Goal: Use online tool/utility: Utilize a website feature to perform a specific function

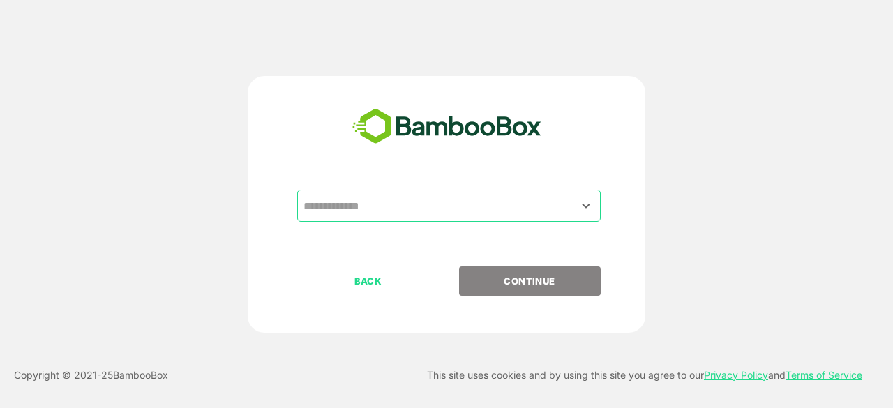
click at [434, 207] on input "text" at bounding box center [449, 205] width 298 height 27
click at [591, 205] on icon "Open" at bounding box center [585, 205] width 17 height 17
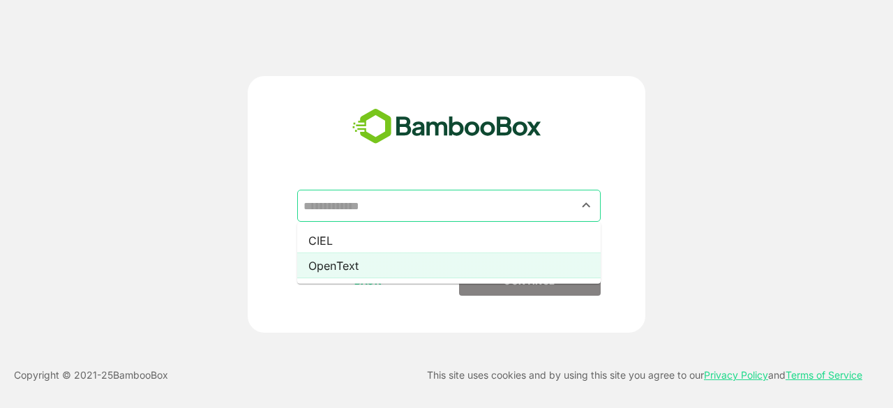
click at [464, 258] on li "OpenText" at bounding box center [448, 265] width 303 height 25
type input "********"
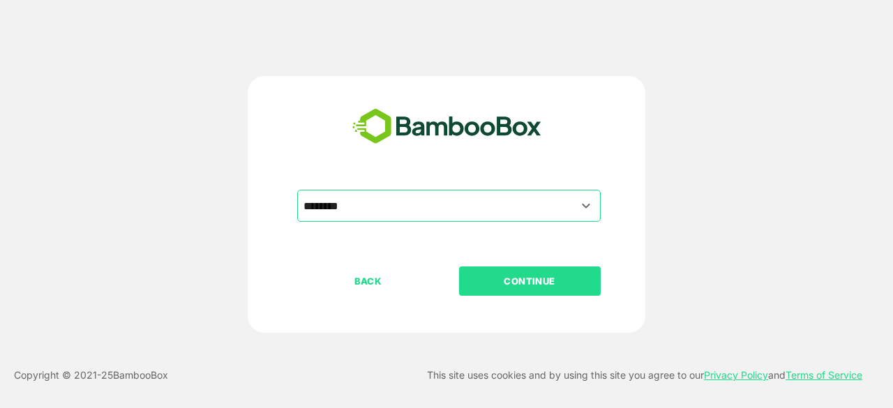
click at [529, 285] on font "CONTINUE" at bounding box center [530, 280] width 52 height 11
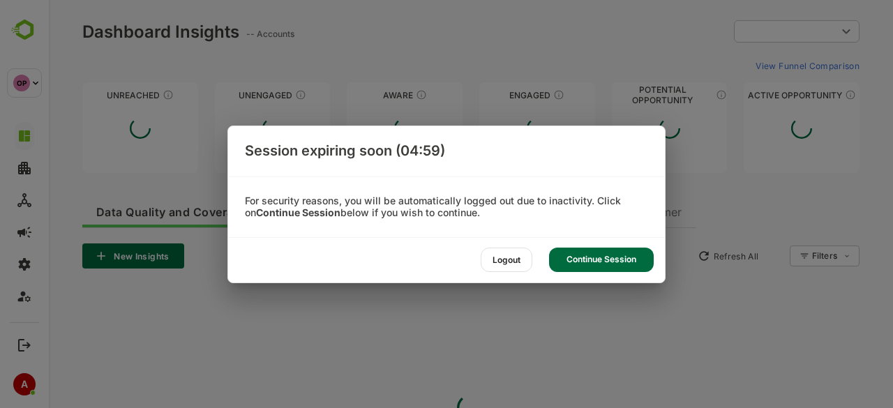
click at [589, 259] on font "Continue Session" at bounding box center [601, 259] width 70 height 10
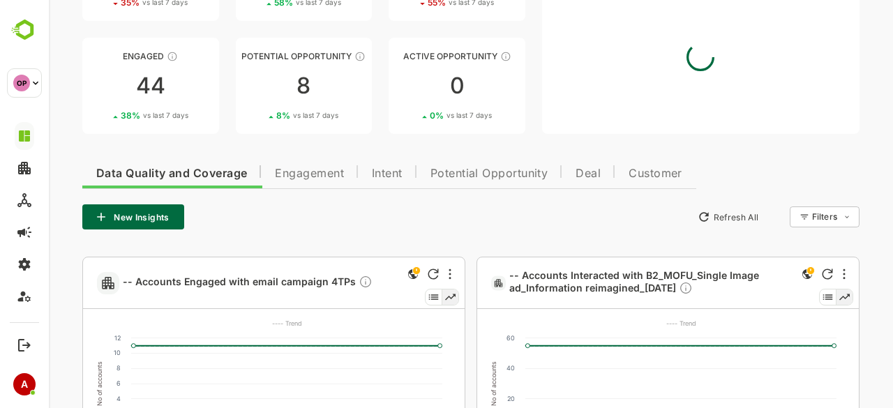
scroll to position [145, 0]
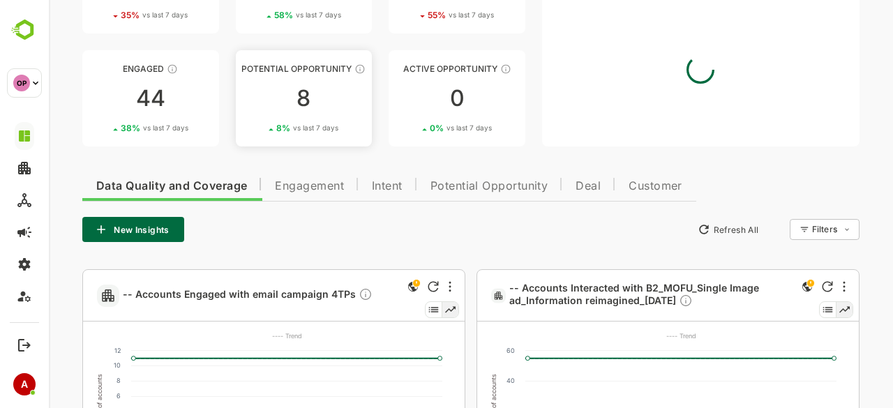
click at [296, 97] on div "8" at bounding box center [304, 98] width 137 height 22
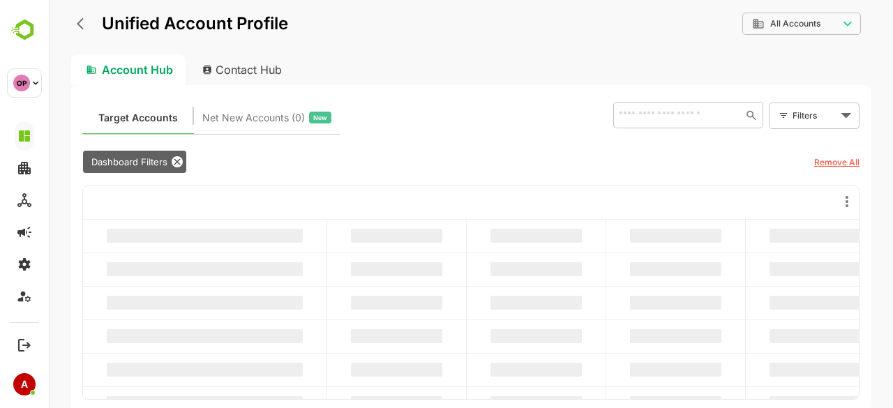
scroll to position [0, 0]
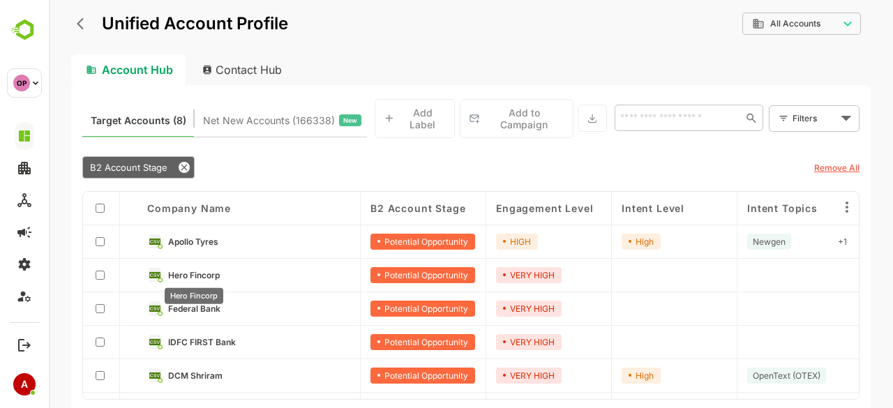
click at [206, 275] on span "Hero Fincorp" at bounding box center [194, 275] width 52 height 10
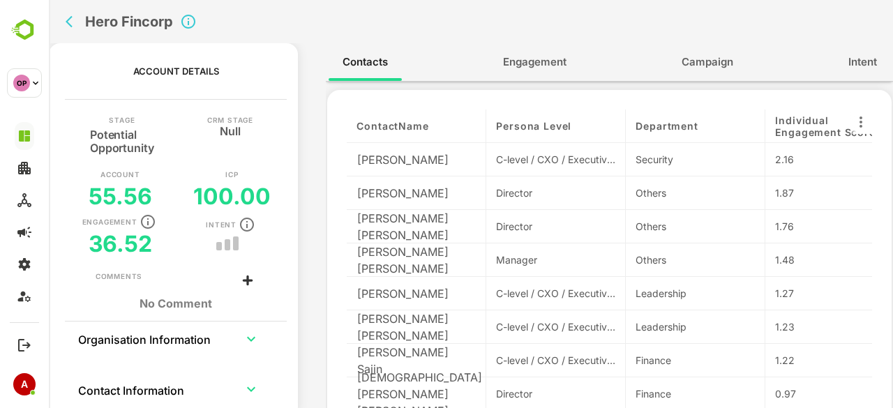
click at [557, 68] on span "Engagement" at bounding box center [534, 62] width 63 height 18
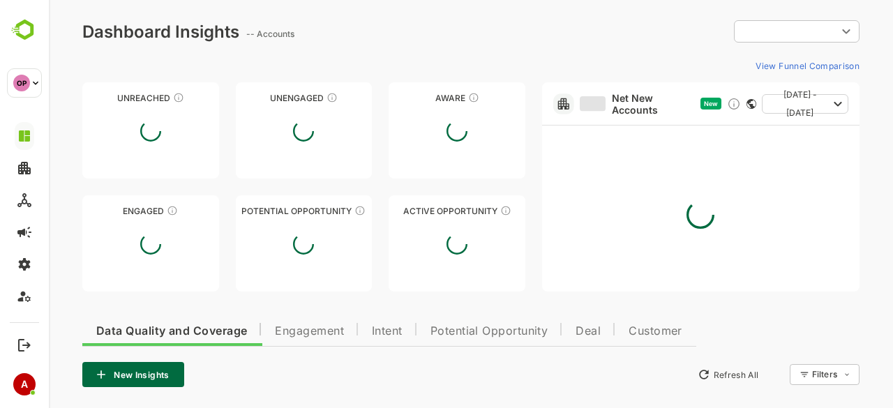
type input "**********"
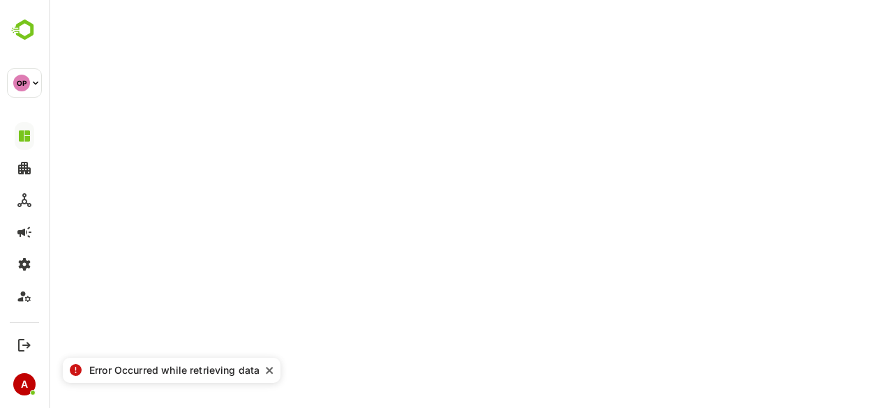
click at [267, 372] on icon "close" at bounding box center [270, 370] width 10 height 11
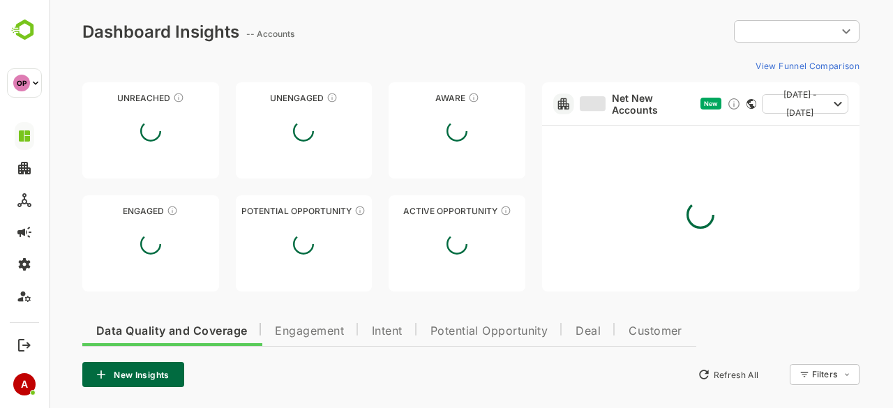
type input "**********"
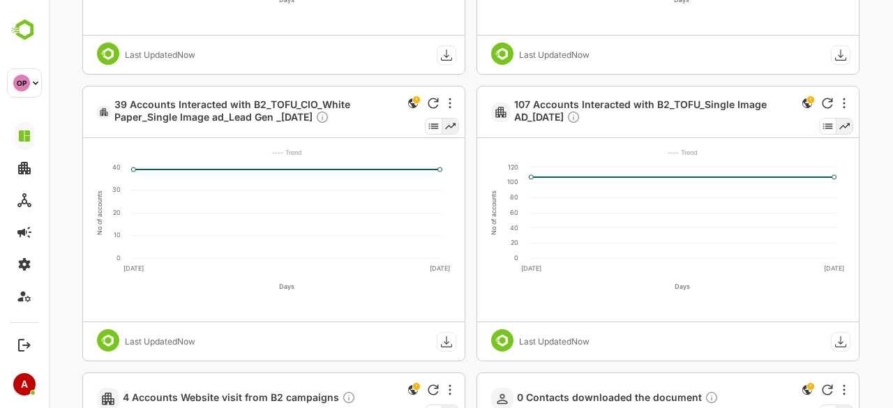
scroll to position [1189, 0]
click at [622, 103] on span "107 Accounts Interacted with B2_TOFU_Single Image AD_5 aug" at bounding box center [653, 112] width 279 height 28
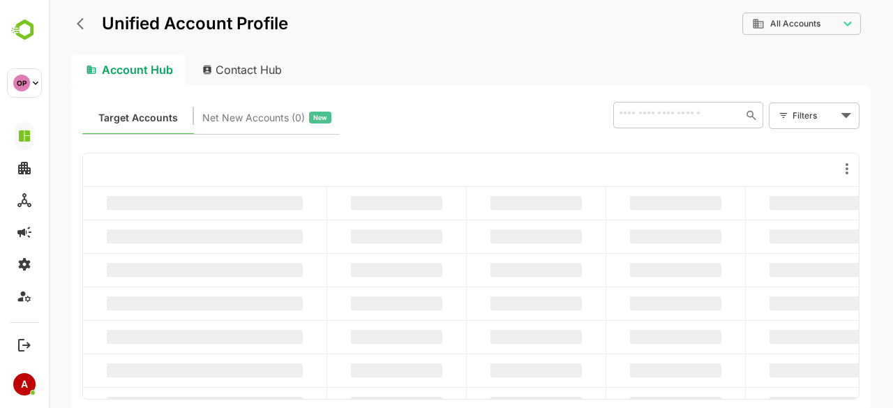
scroll to position [0, 0]
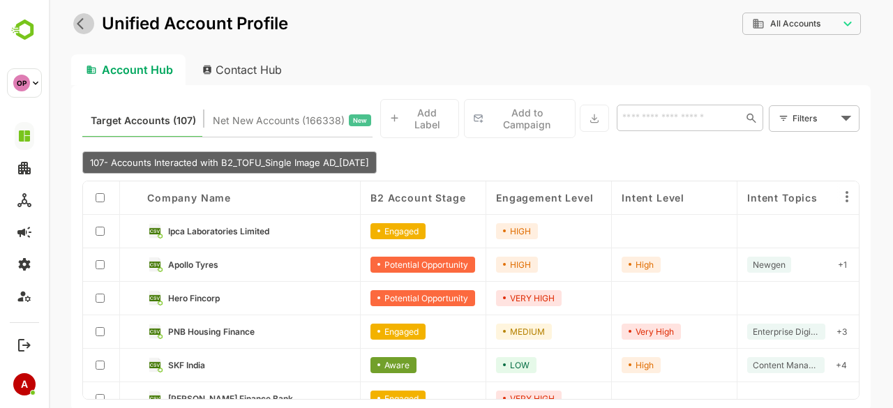
click at [84, 27] on icon "back" at bounding box center [84, 24] width 14 height 14
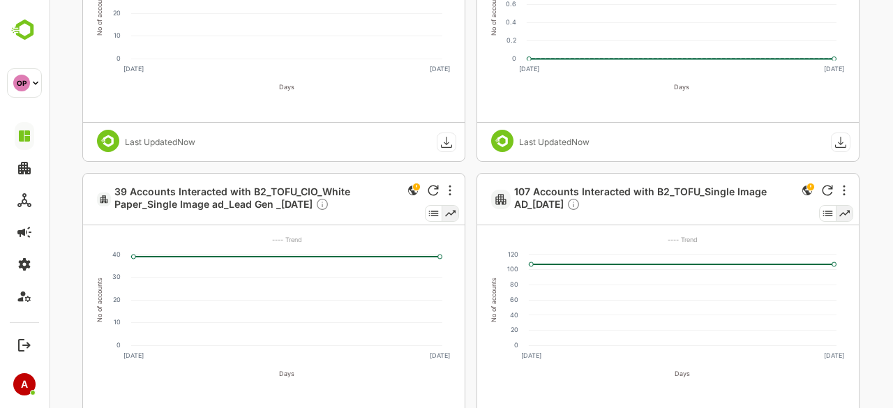
scroll to position [1102, 0]
click at [847, 189] on div at bounding box center [843, 189] width 17 height 17
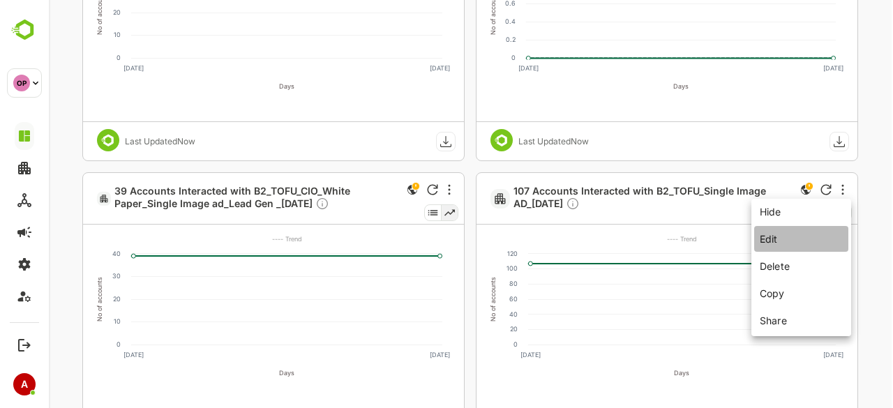
click at [814, 239] on li "Edit" at bounding box center [801, 239] width 94 height 26
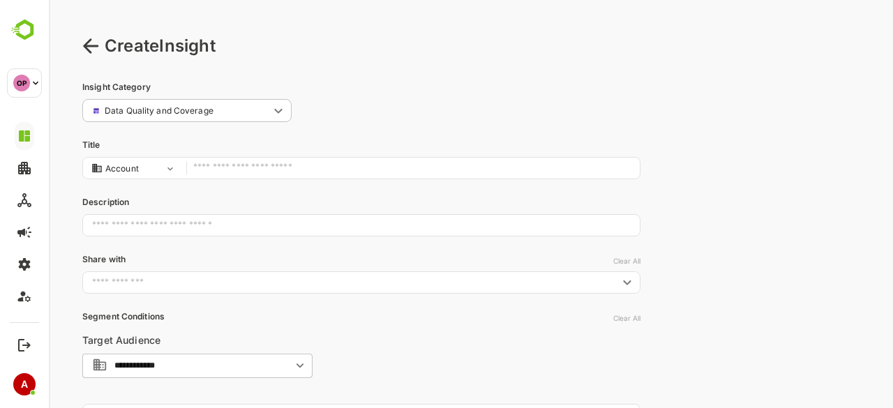
type input "**********"
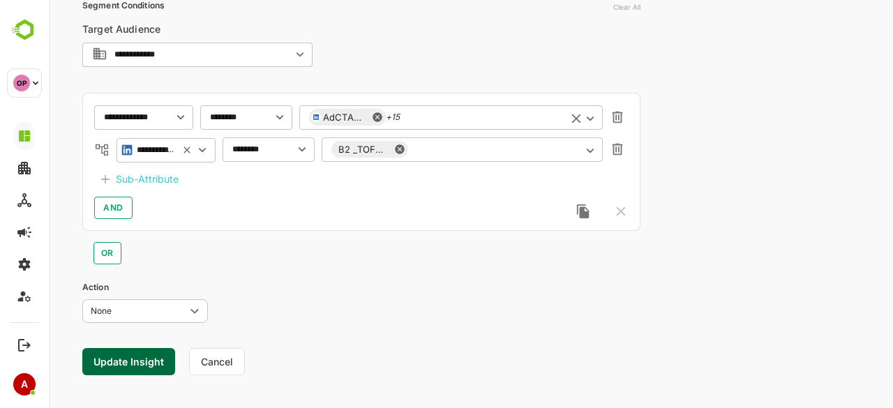
scroll to position [319, 0]
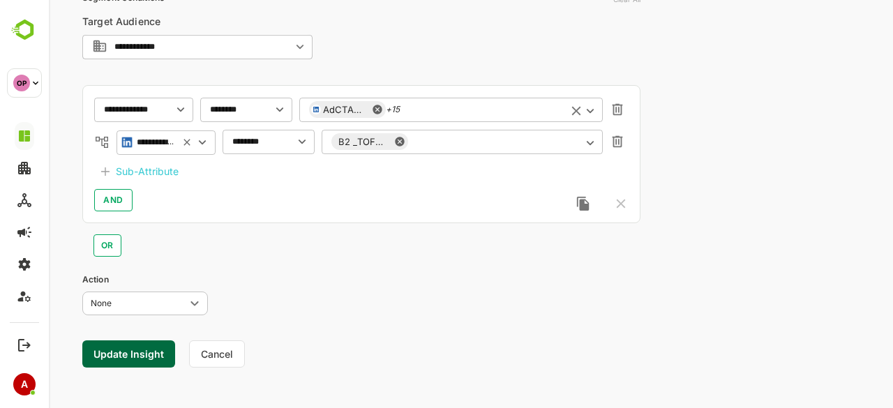
click at [466, 107] on div "AdCTAClick +15 ​" at bounding box center [450, 109] width 303 height 25
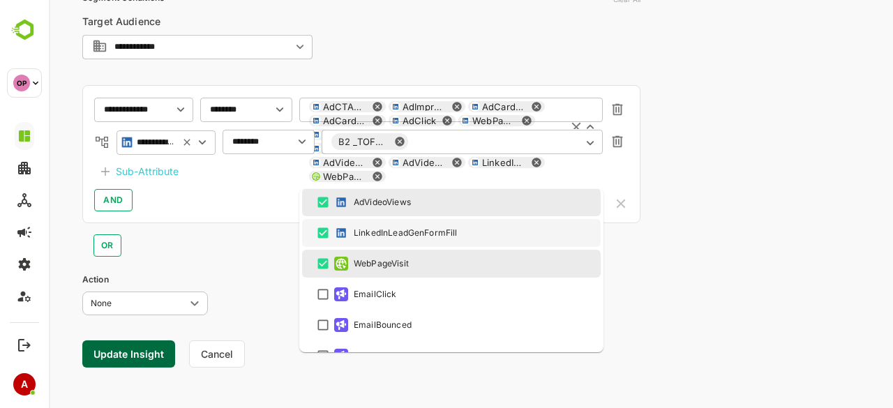
scroll to position [434, 0]
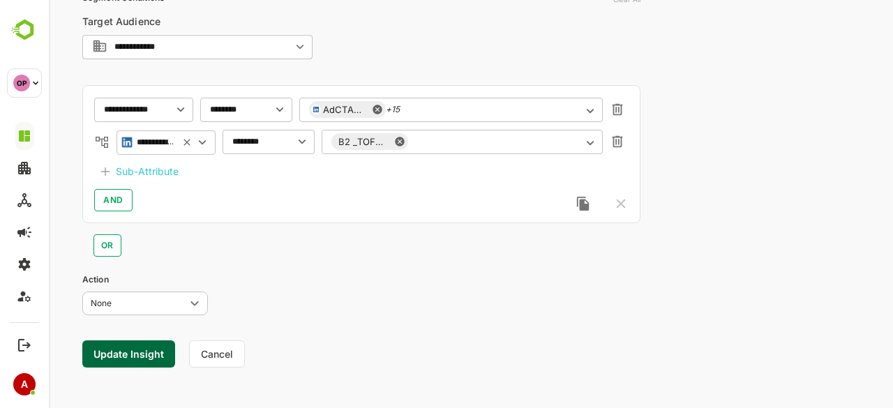
click at [224, 211] on div "**********" at bounding box center [361, 154] width 558 height 138
click at [449, 139] on input "text" at bounding box center [482, 142] width 149 height 10
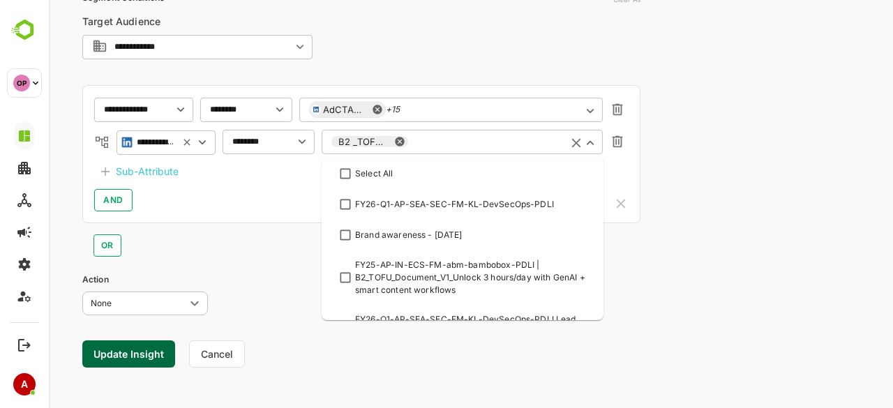
scroll to position [59, 0]
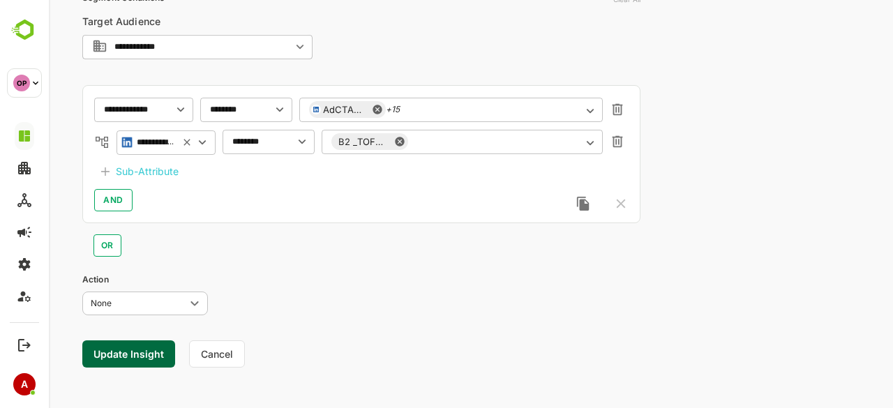
click at [245, 237] on div "OR" at bounding box center [361, 239] width 558 height 33
click at [128, 352] on button "Update Insight" at bounding box center [128, 353] width 93 height 27
click at [253, 365] on link "View" at bounding box center [253, 364] width 31 height 17
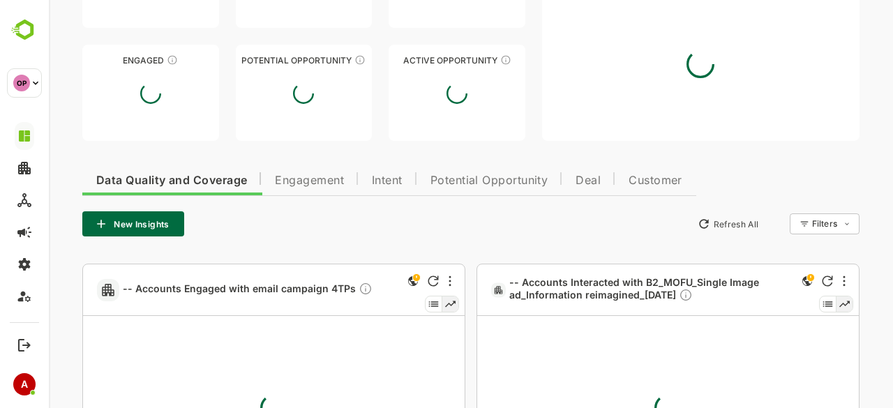
type input "**********"
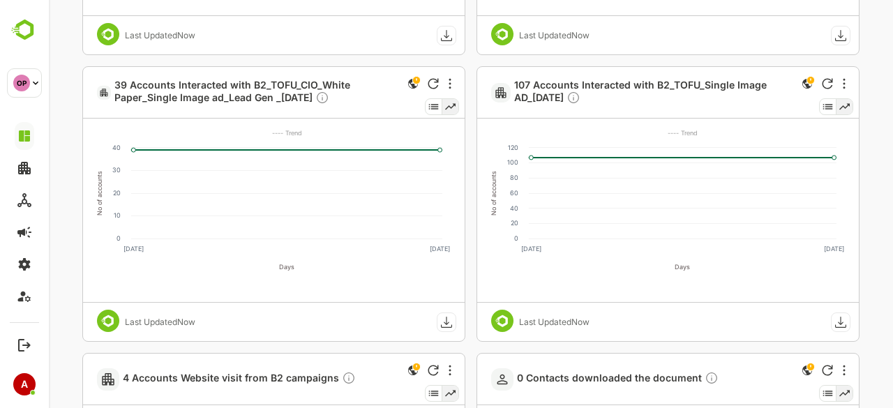
scroll to position [1209, 0]
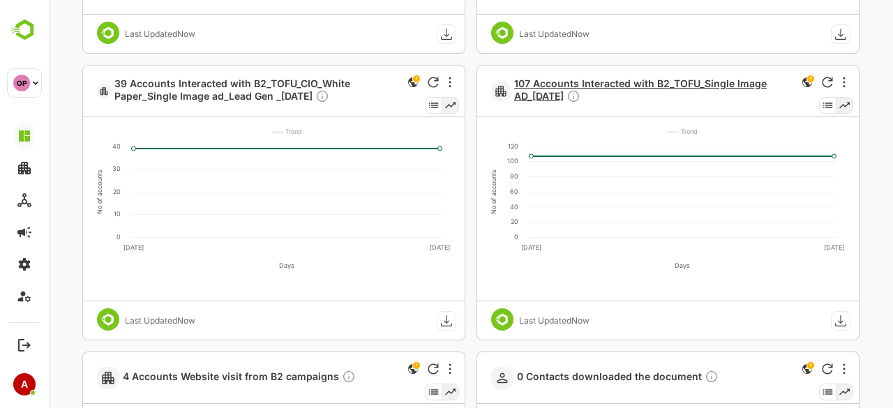
click at [593, 82] on span "107 Accounts Interacted with B2_TOFU_Single Image AD_5 aug" at bounding box center [653, 91] width 279 height 28
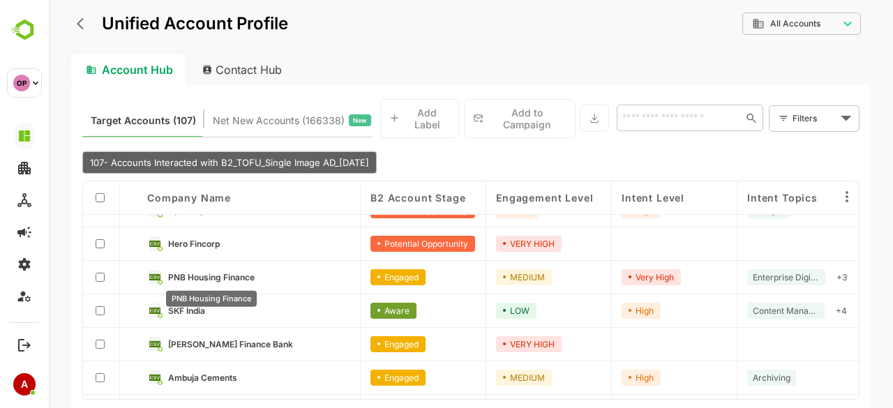
scroll to position [0, 0]
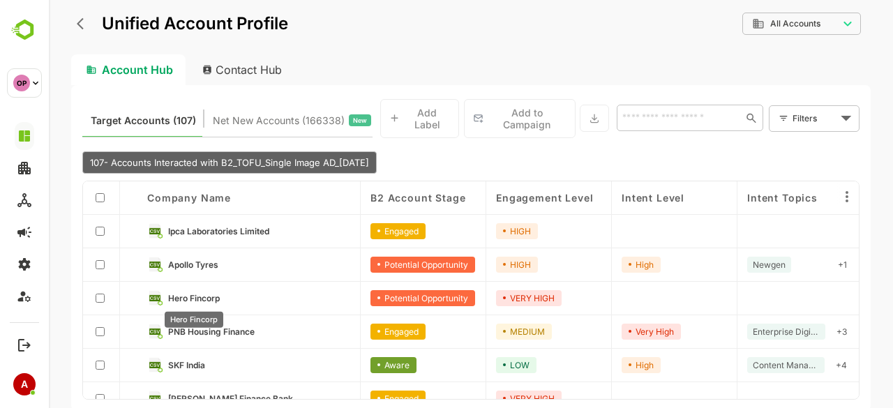
click at [195, 298] on span "Hero Fincorp" at bounding box center [194, 298] width 52 height 10
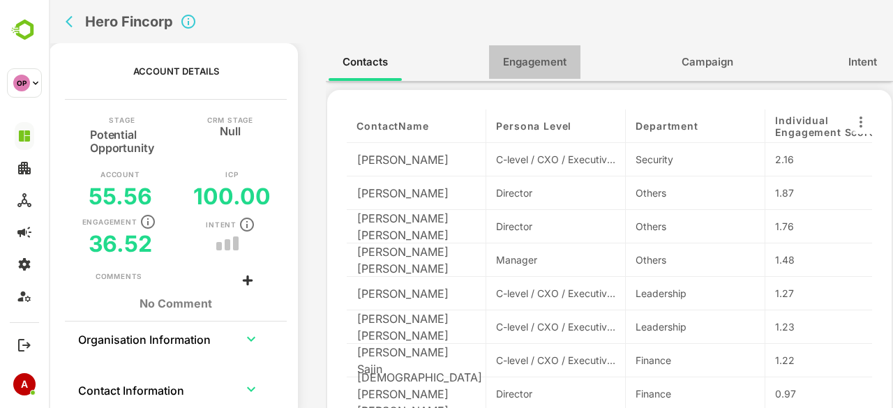
click at [525, 56] on span "Engagement" at bounding box center [534, 62] width 63 height 18
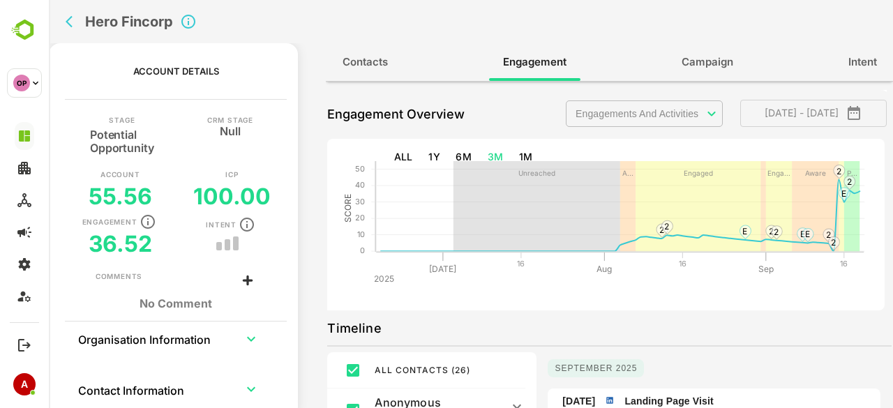
click at [658, 107] on body "**********" at bounding box center [471, 204] width 844 height 408
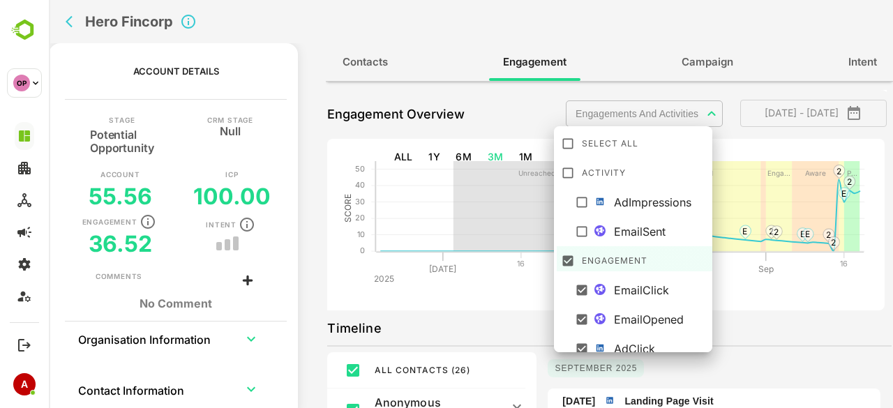
scroll to position [39, 0]
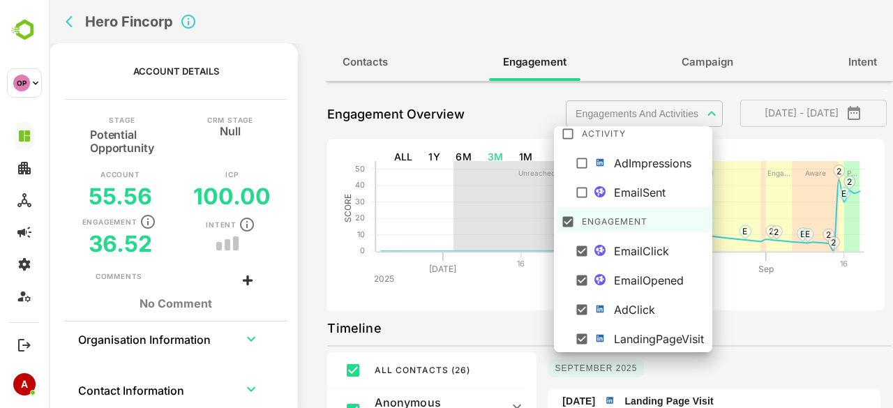
click at [463, 296] on div at bounding box center [471, 204] width 844 height 408
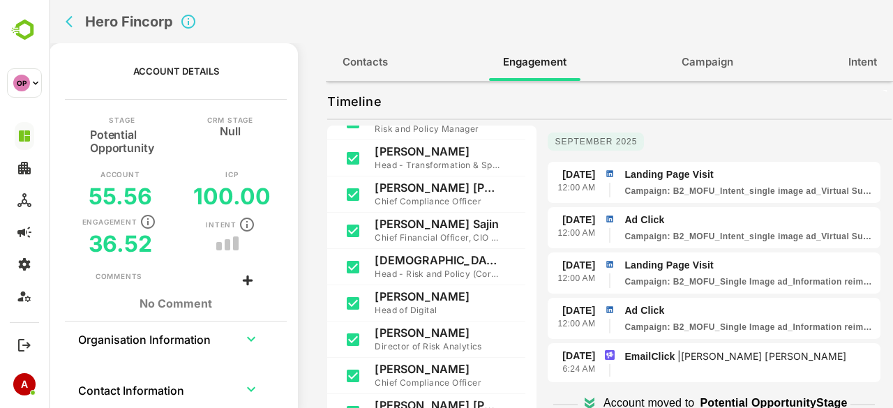
scroll to position [0, 0]
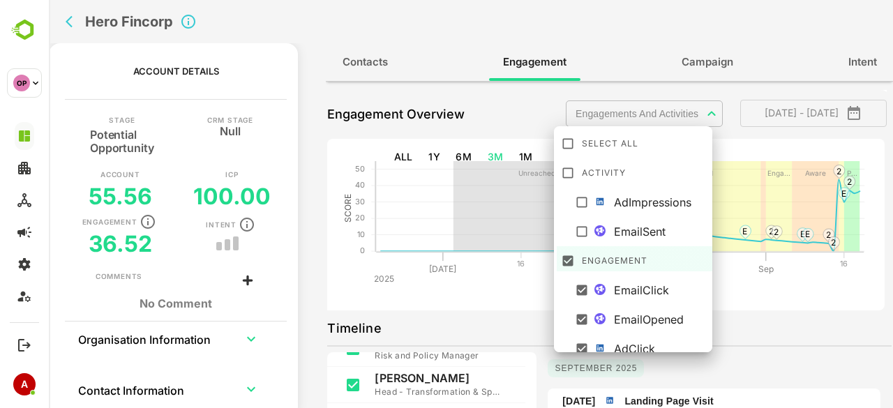
click at [636, 115] on body "**********" at bounding box center [471, 204] width 844 height 408
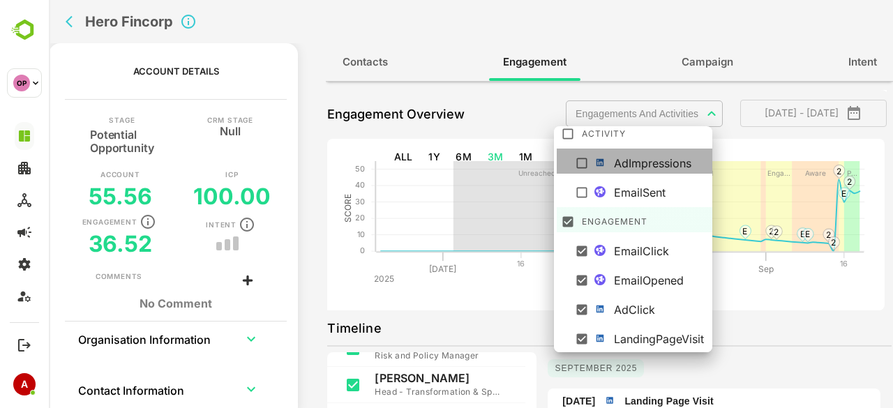
click at [626, 156] on div "AdImpressions" at bounding box center [661, 163] width 95 height 17
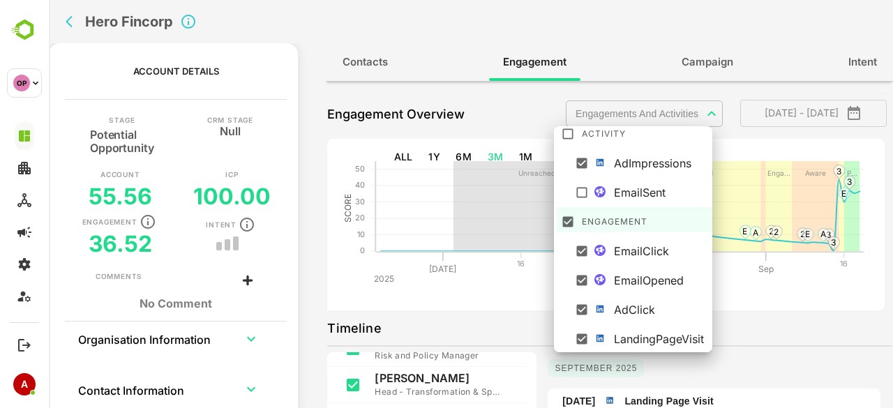
click at [477, 298] on div at bounding box center [471, 204] width 844 height 408
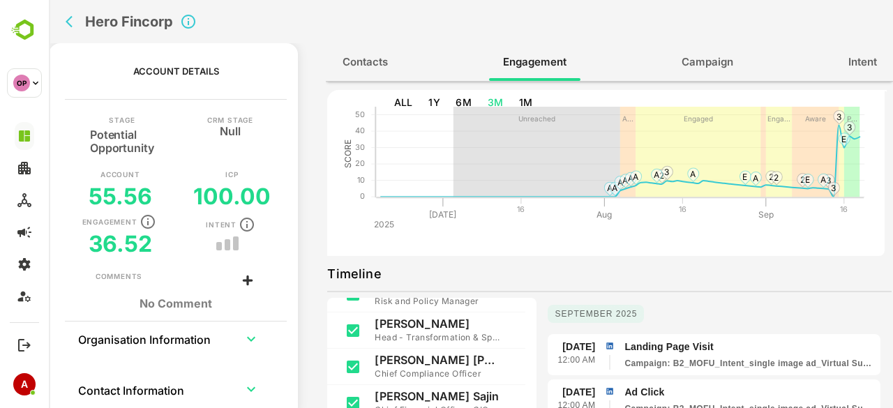
scroll to position [0, 0]
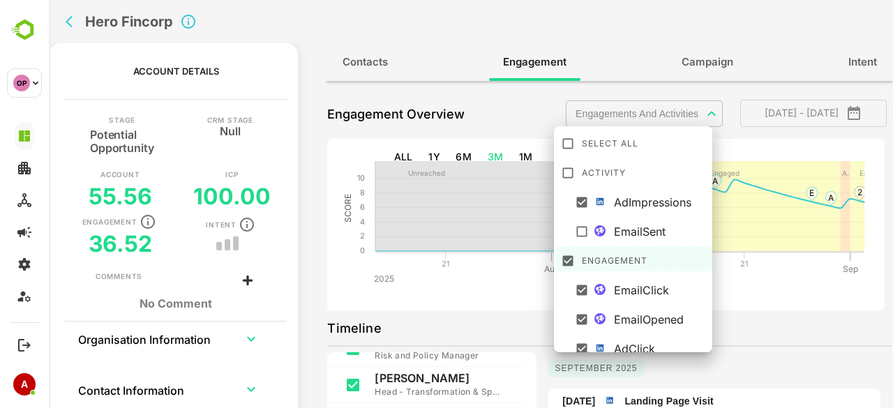
click at [647, 113] on body "**********" at bounding box center [471, 204] width 844 height 408
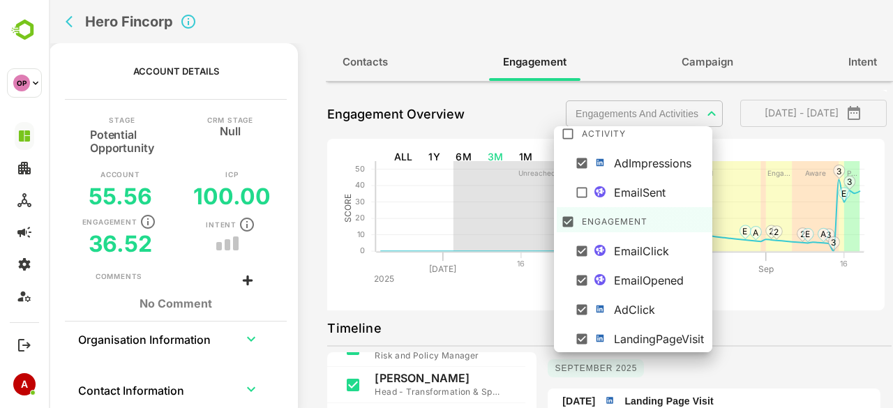
click at [71, 20] on div at bounding box center [471, 204] width 844 height 408
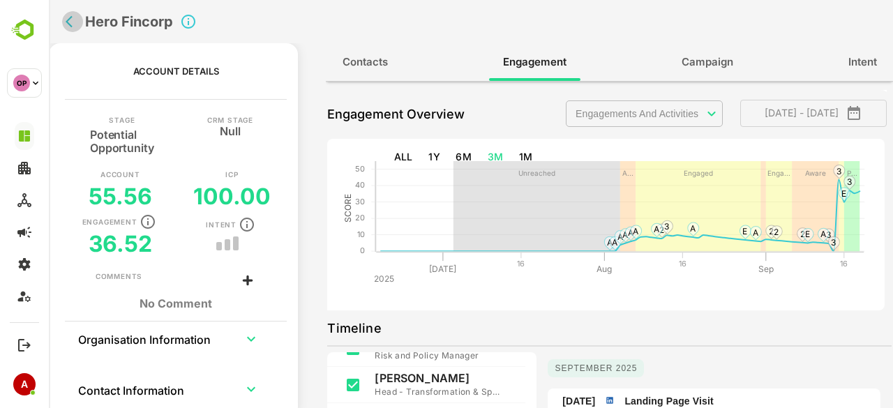
click at [67, 22] on icon "back" at bounding box center [69, 22] width 7 height 12
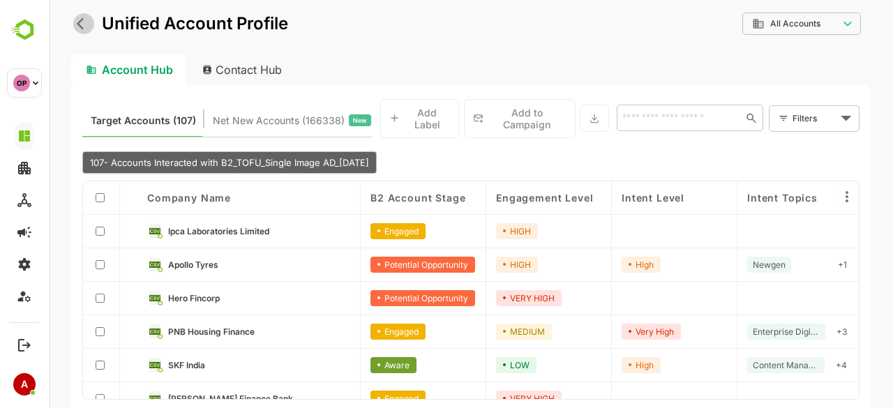
click at [82, 26] on icon "back" at bounding box center [84, 24] width 14 height 14
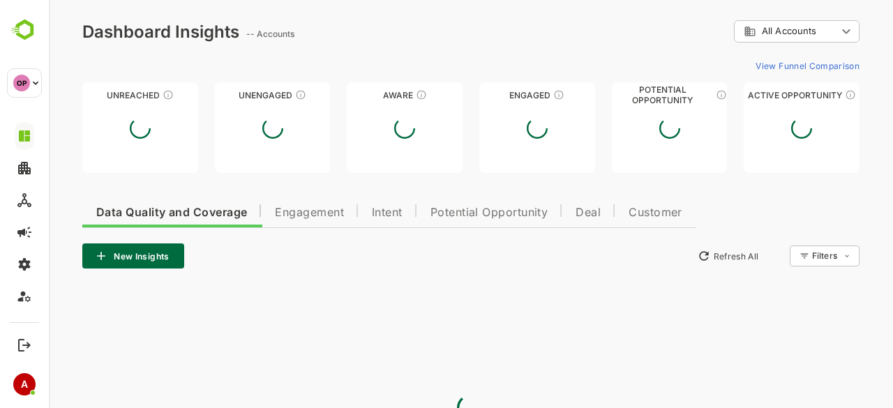
scroll to position [0, 0]
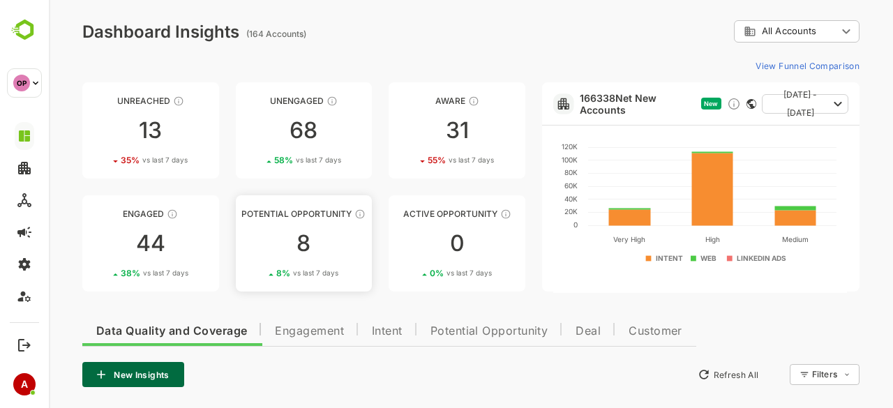
click at [298, 234] on div "8" at bounding box center [304, 243] width 137 height 22
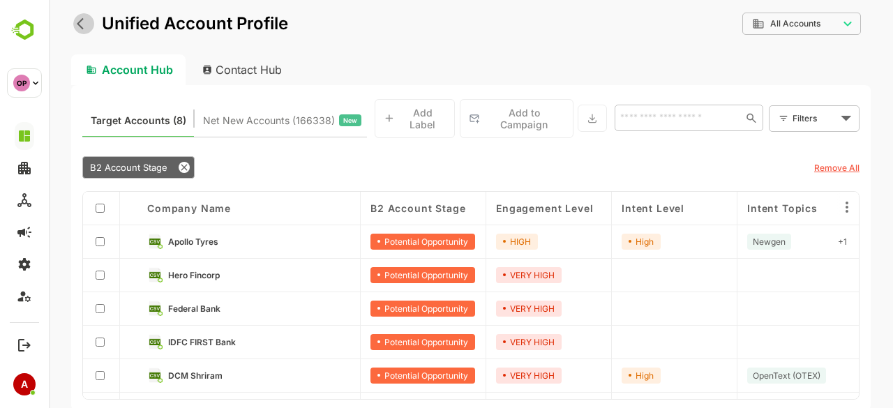
click at [85, 28] on icon "back" at bounding box center [84, 24] width 14 height 14
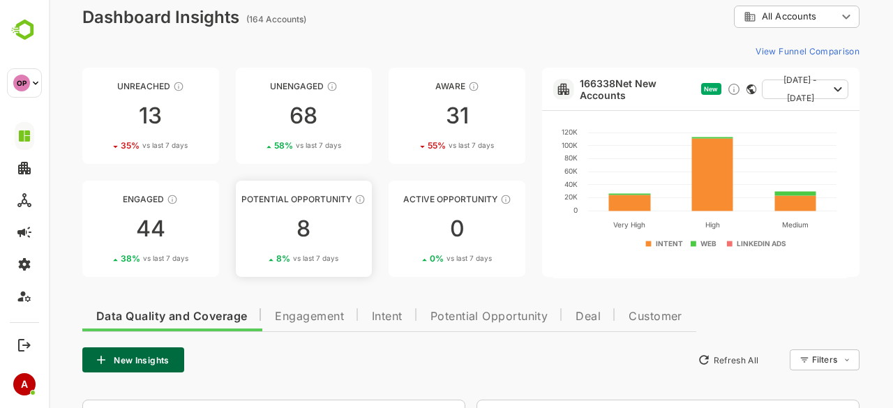
scroll to position [11, 0]
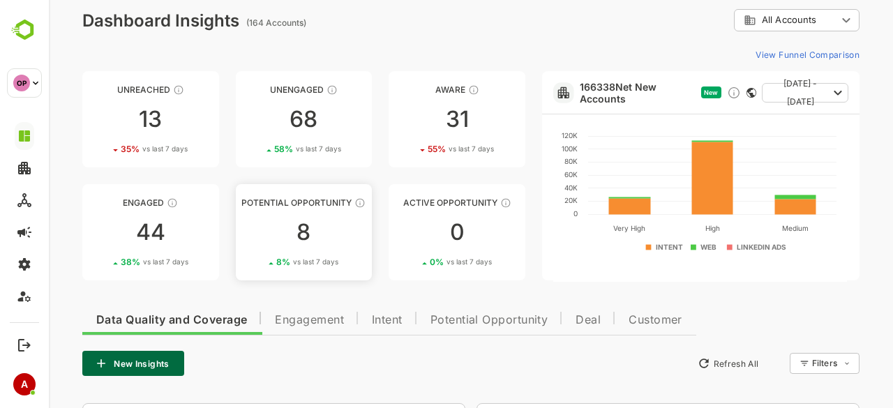
click at [262, 232] on div "8" at bounding box center [304, 232] width 137 height 22
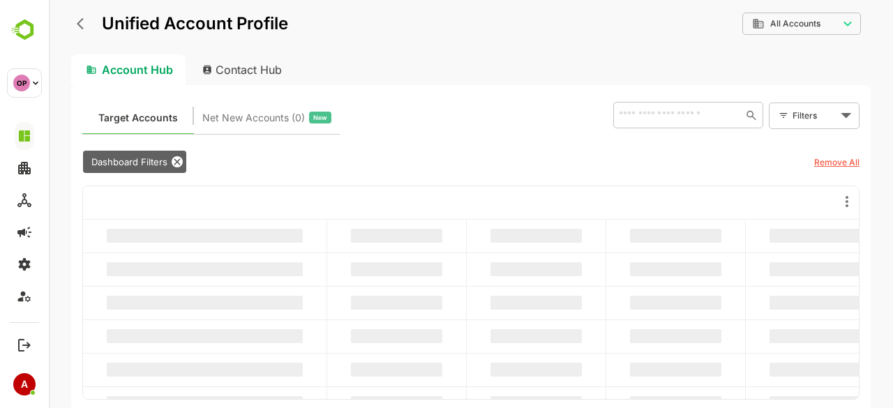
scroll to position [0, 0]
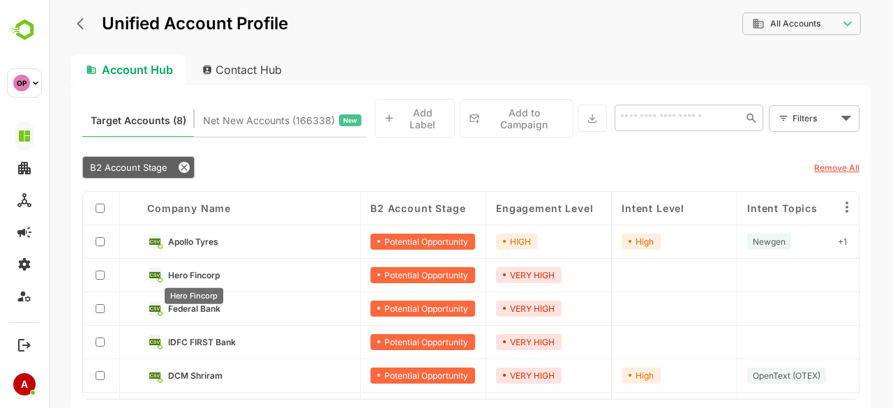
click at [209, 274] on span "Hero Fincorp" at bounding box center [194, 275] width 52 height 10
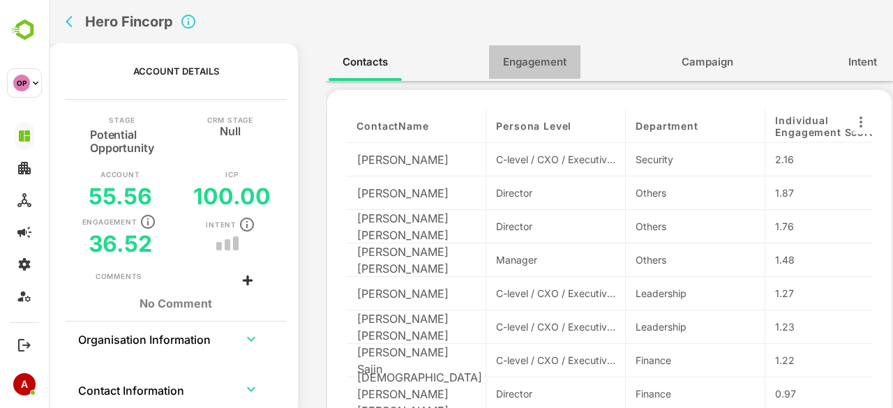
click at [533, 60] on span "Engagement" at bounding box center [534, 62] width 63 height 18
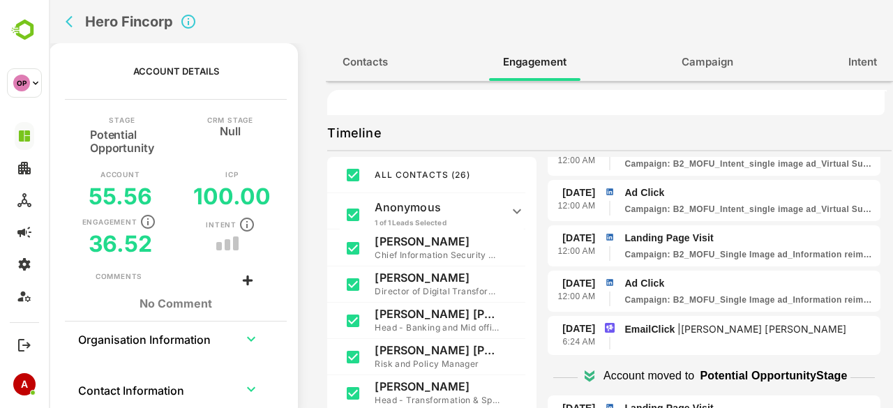
scroll to position [61, 0]
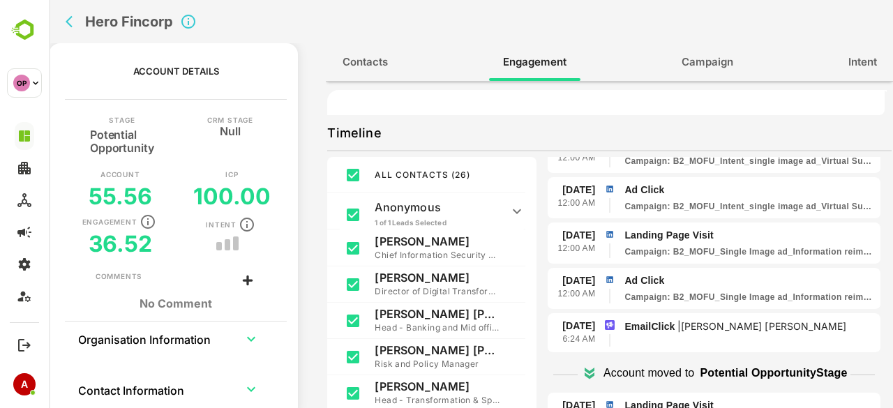
click at [70, 22] on icon "back" at bounding box center [73, 22] width 14 height 14
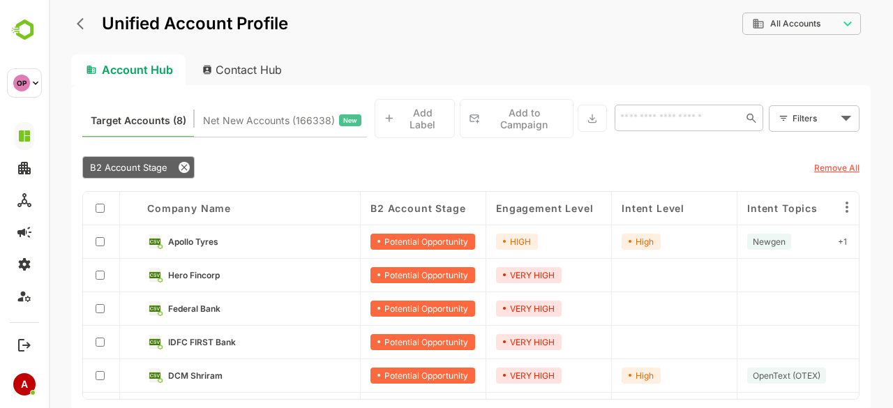
click at [77, 22] on div "**********" at bounding box center [471, 204] width 844 height 408
click at [77, 22] on icon "back" at bounding box center [84, 24] width 14 height 14
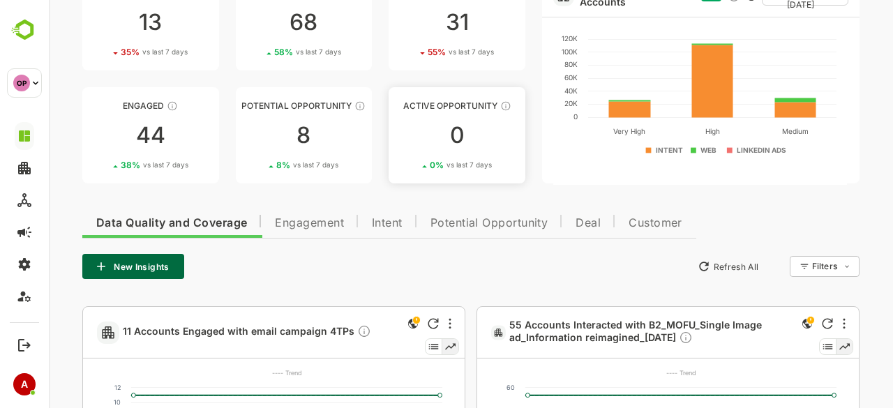
scroll to position [0, 0]
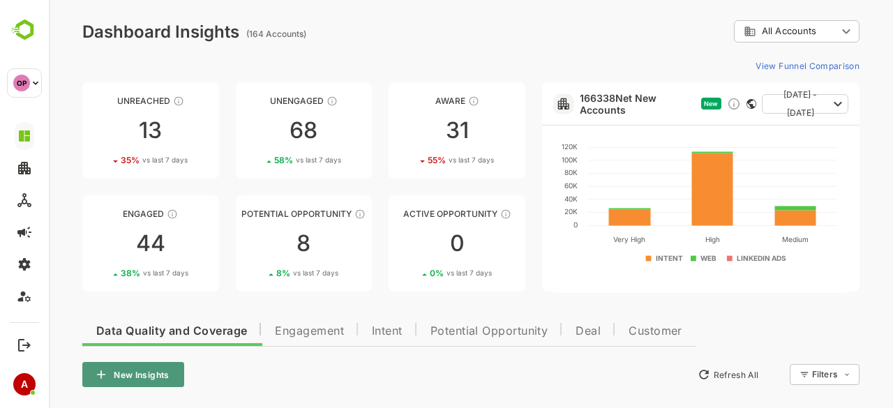
click at [139, 377] on button "New Insights" at bounding box center [133, 374] width 102 height 25
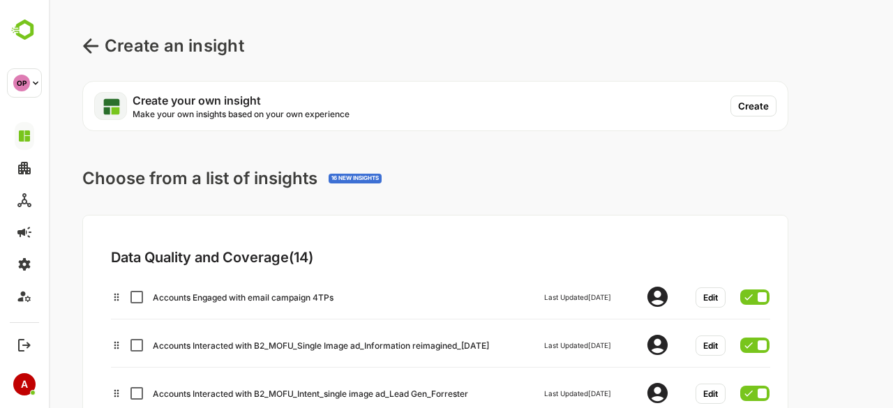
click at [746, 110] on button "Create" at bounding box center [753, 106] width 46 height 21
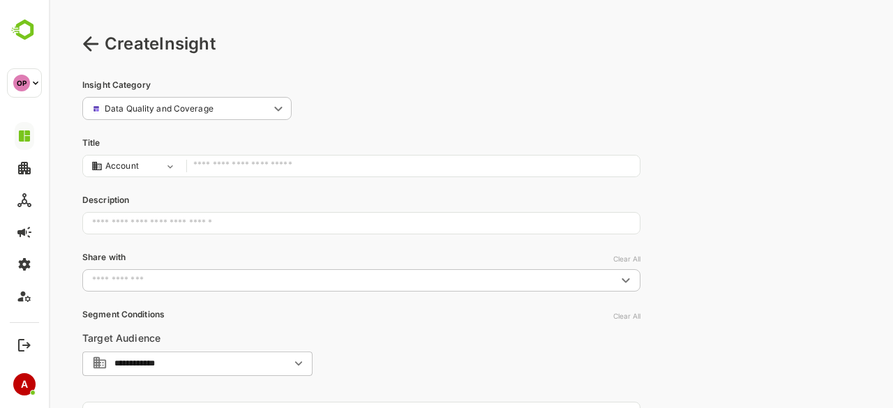
scroll to position [1, 0]
click at [258, 165] on input "text" at bounding box center [412, 167] width 439 height 19
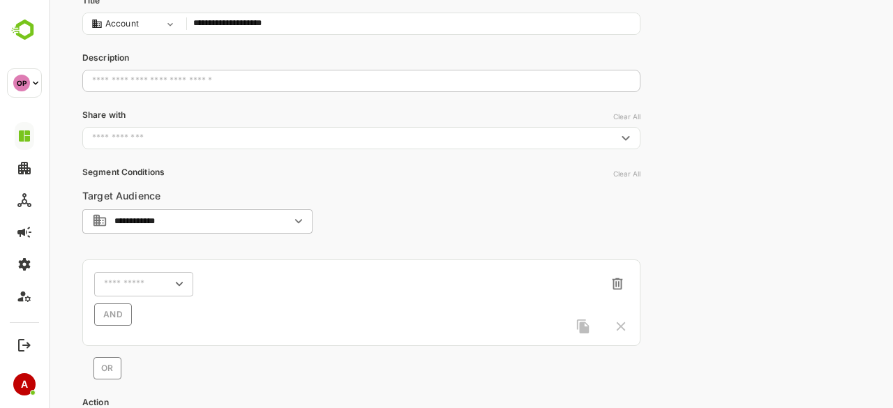
scroll to position [145, 0]
click at [149, 286] on div "​" at bounding box center [143, 283] width 99 height 25
type input "**********"
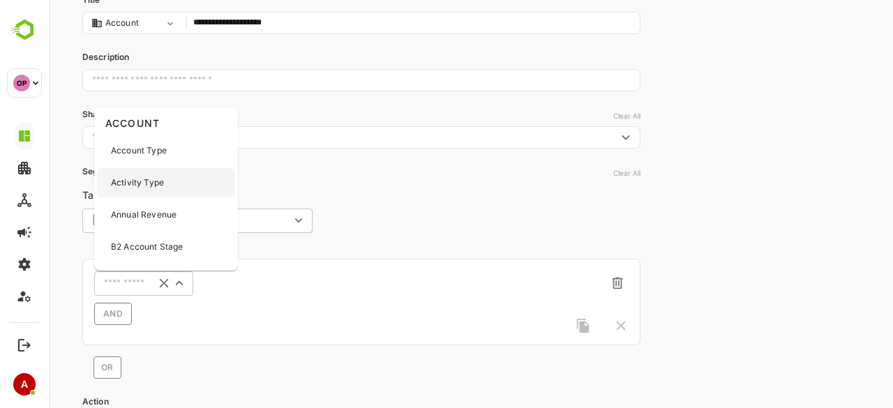
click at [151, 179] on p "Activity Type" at bounding box center [137, 182] width 53 height 13
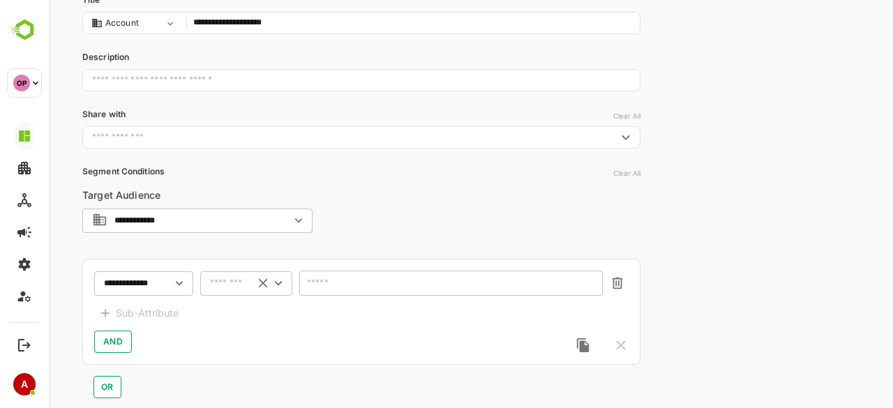
click at [223, 284] on input "text" at bounding box center [228, 283] width 37 height 10
click at [231, 303] on li "includes" at bounding box center [246, 308] width 86 height 21
type input "********"
click at [386, 276] on div "​" at bounding box center [450, 283] width 303 height 25
click at [591, 280] on icon "Open" at bounding box center [589, 284] width 15 height 15
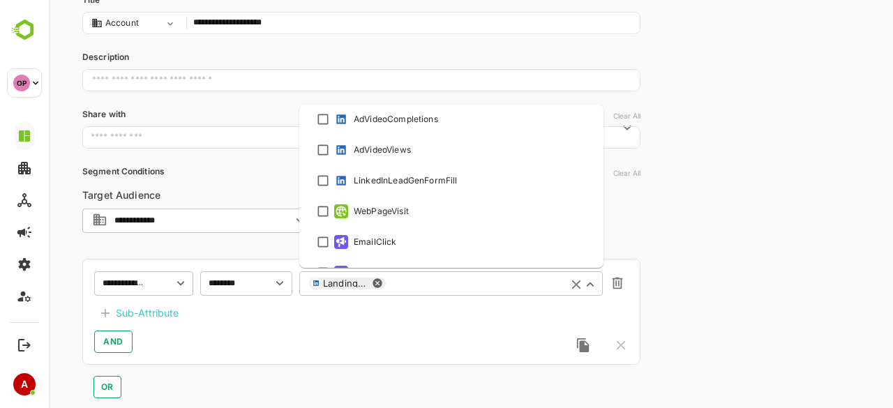
scroll to position [404, 0]
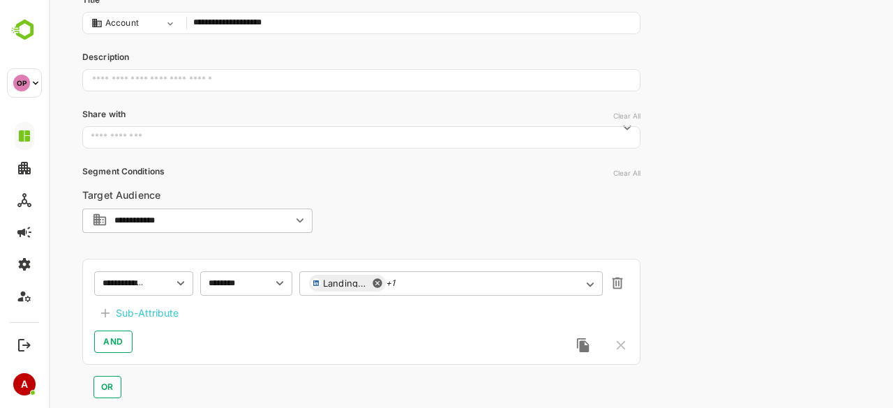
click at [391, 341] on div "AND" at bounding box center [361, 342] width 534 height 22
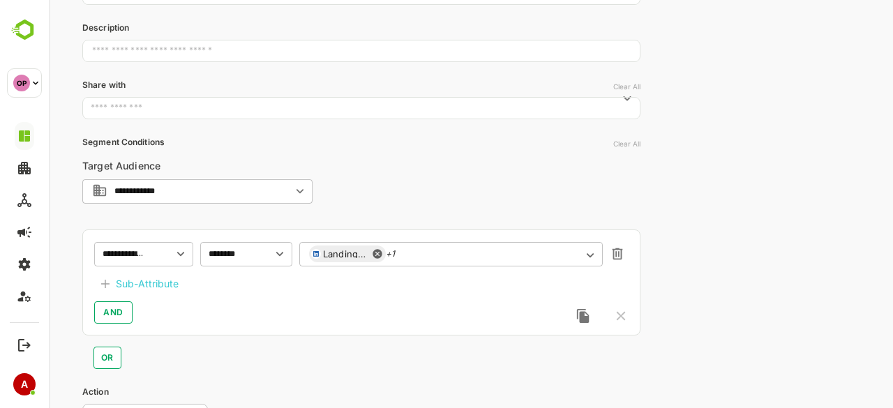
scroll to position [175, 0]
click at [139, 277] on div "Sub-Attribute" at bounding box center [147, 283] width 63 height 17
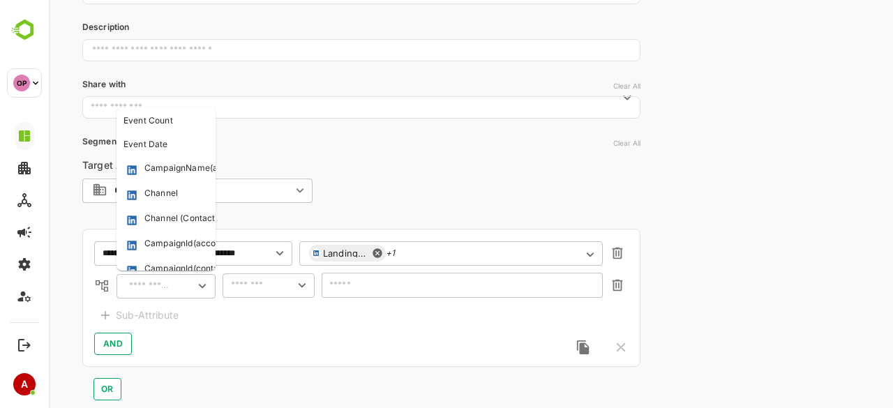
click at [156, 282] on input "text" at bounding box center [150, 286] width 50 height 17
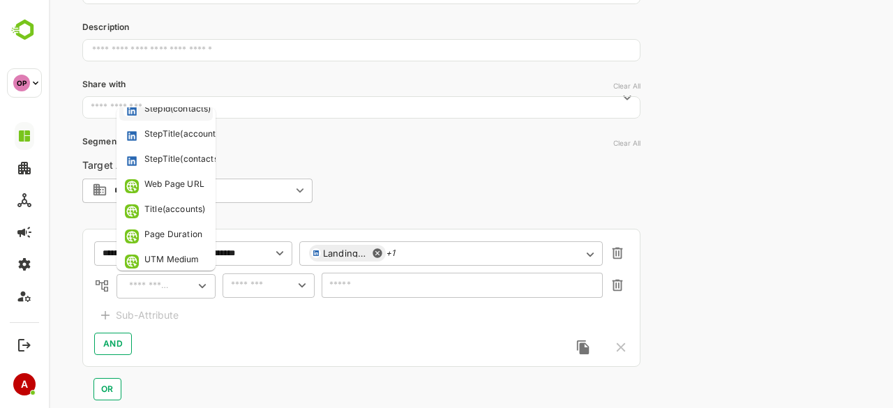
scroll to position [236, 0]
click at [188, 186] on div "Web Page URL" at bounding box center [174, 184] width 60 height 14
type input "**********"
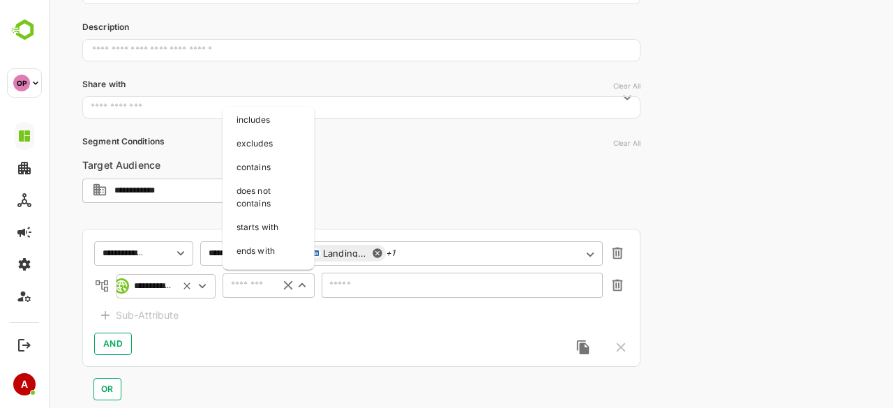
click at [265, 285] on input "text" at bounding box center [248, 285] width 43 height 17
click at [271, 170] on li "contains" at bounding box center [268, 167] width 86 height 21
type input "********"
click at [357, 289] on input "text" at bounding box center [461, 285] width 281 height 25
click at [369, 286] on input "text" at bounding box center [461, 285] width 281 height 25
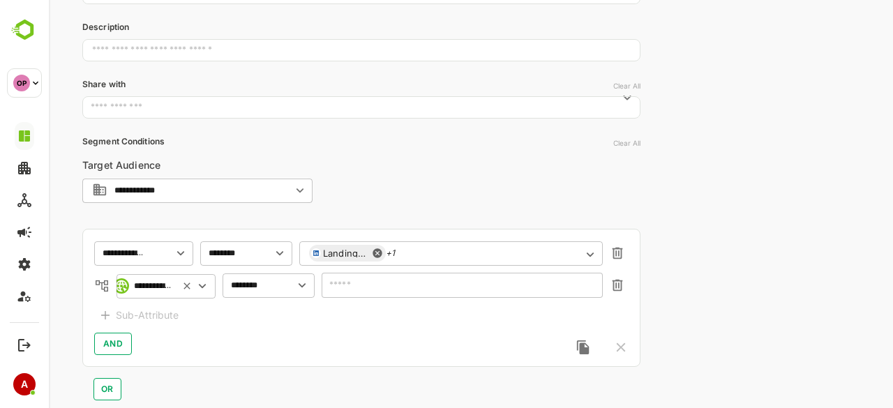
paste input "**********"
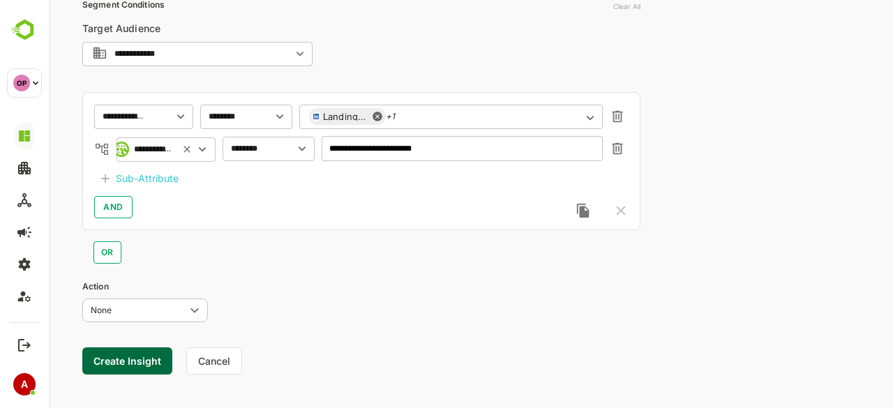
scroll to position [324, 0]
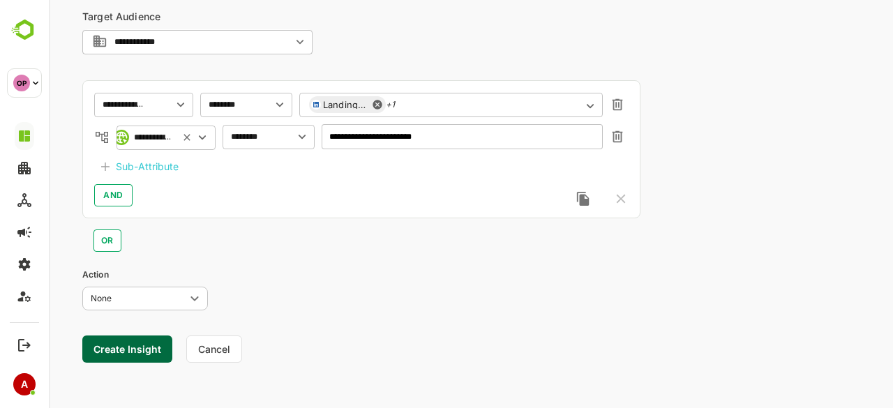
type input "**********"
click at [114, 347] on button "Create Insight" at bounding box center [127, 348] width 90 height 27
click at [261, 366] on link "View" at bounding box center [259, 364] width 31 height 17
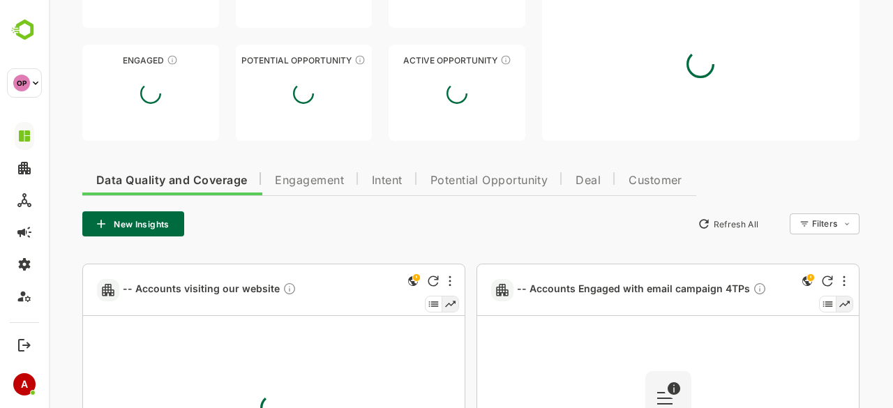
type input "**********"
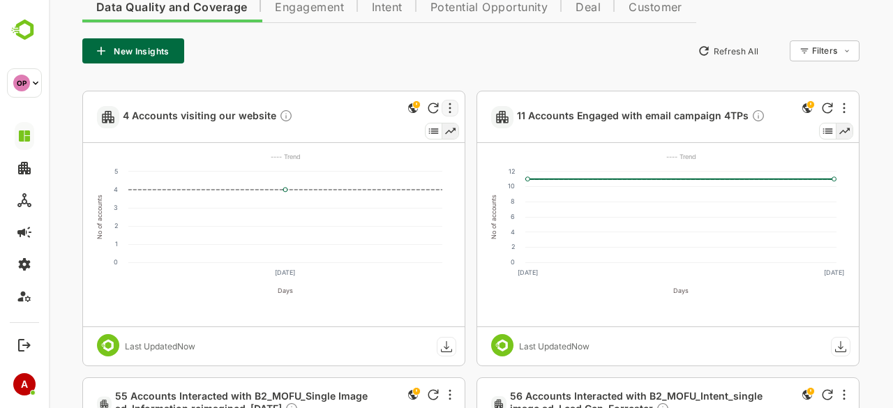
click at [455, 109] on div at bounding box center [449, 108] width 17 height 17
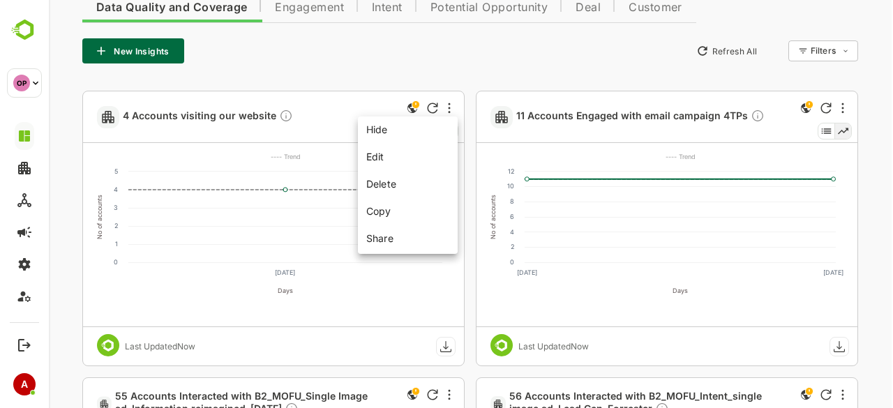
click at [413, 153] on li "Edit" at bounding box center [408, 157] width 94 height 26
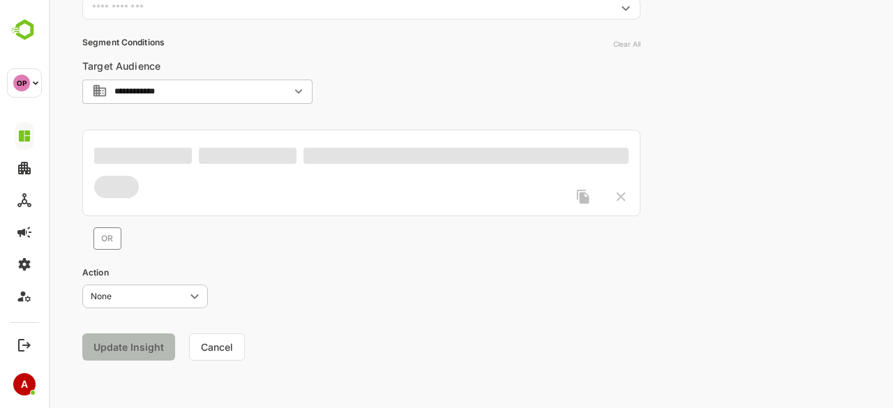
scroll to position [273, 0]
type input "**********"
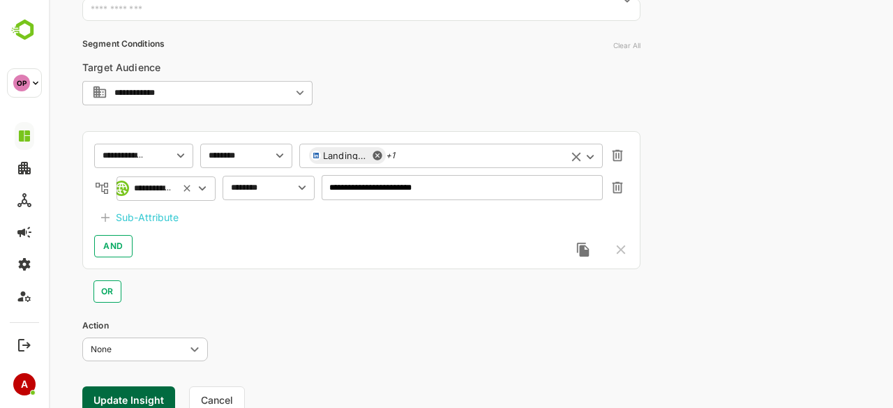
click at [412, 161] on div "LandingPageVisit +1 ​" at bounding box center [450, 155] width 303 height 25
click at [613, 191] on icon "button" at bounding box center [617, 188] width 10 height 12
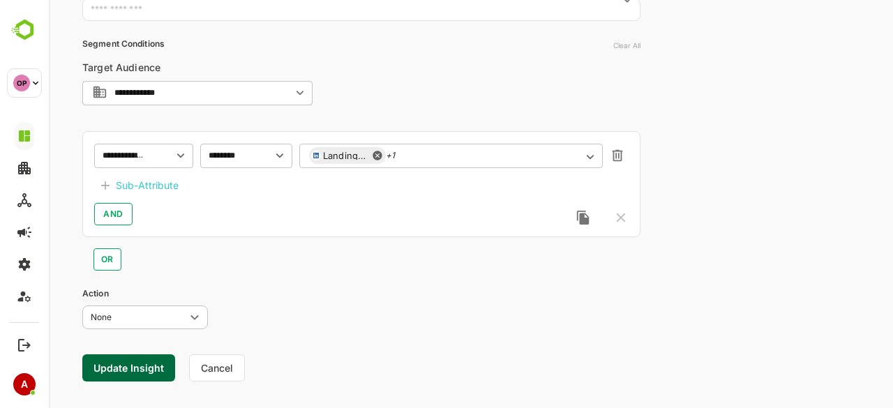
click at [160, 185] on div "Sub-Attribute" at bounding box center [147, 185] width 63 height 17
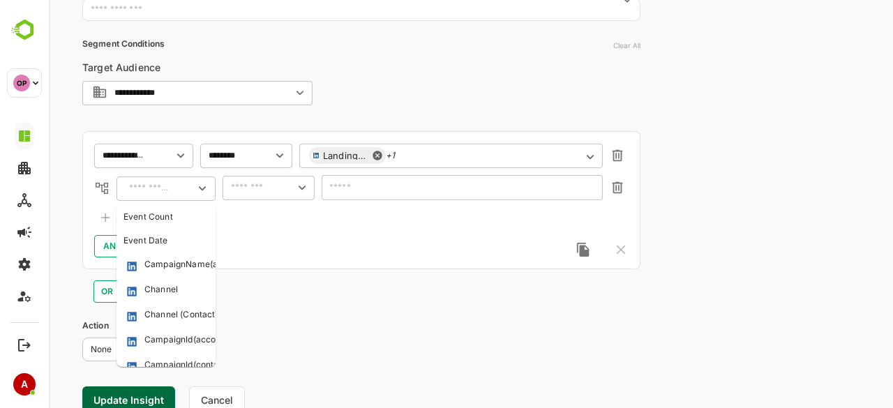
click at [160, 186] on input "text" at bounding box center [150, 188] width 50 height 17
click at [178, 265] on div "CampaignName(accounts)" at bounding box center [198, 265] width 108 height 14
type input "**********"
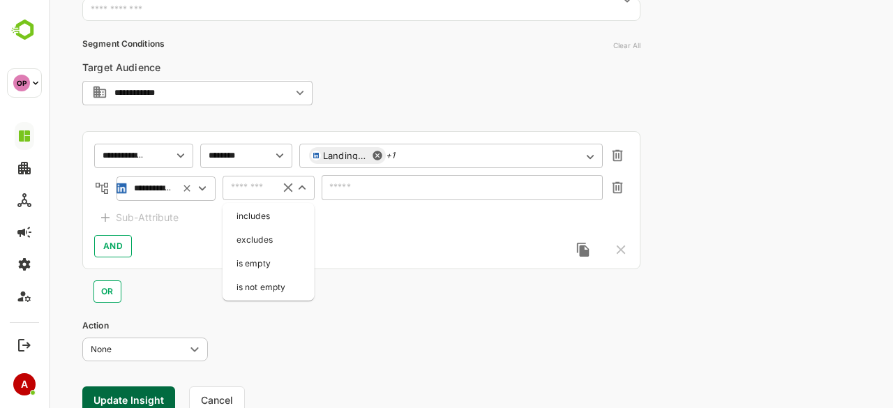
click at [246, 190] on input "text" at bounding box center [248, 187] width 43 height 17
click at [258, 213] on li "includes" at bounding box center [268, 216] width 86 height 21
type input "********"
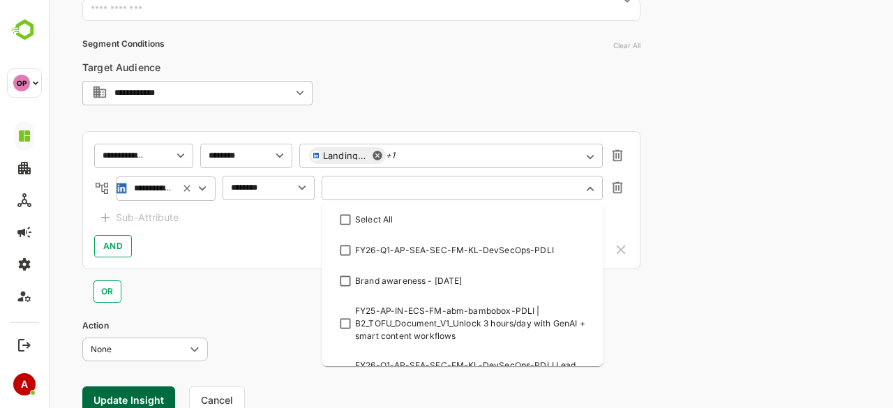
click at [355, 186] on input "text" at bounding box center [453, 188] width 244 height 10
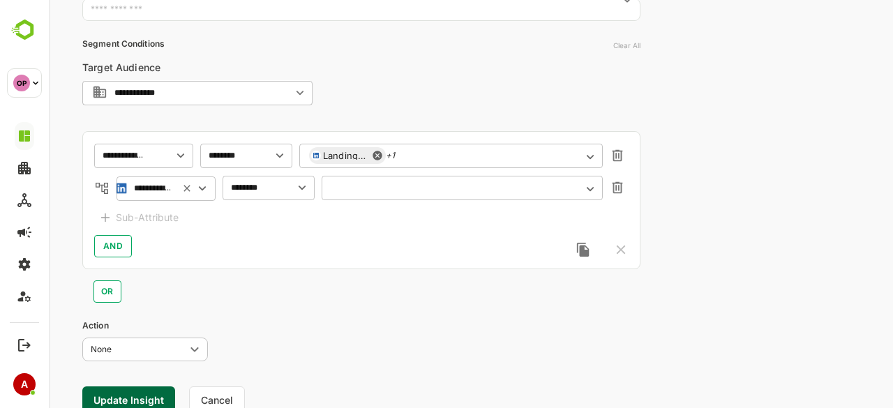
paste input "**********"
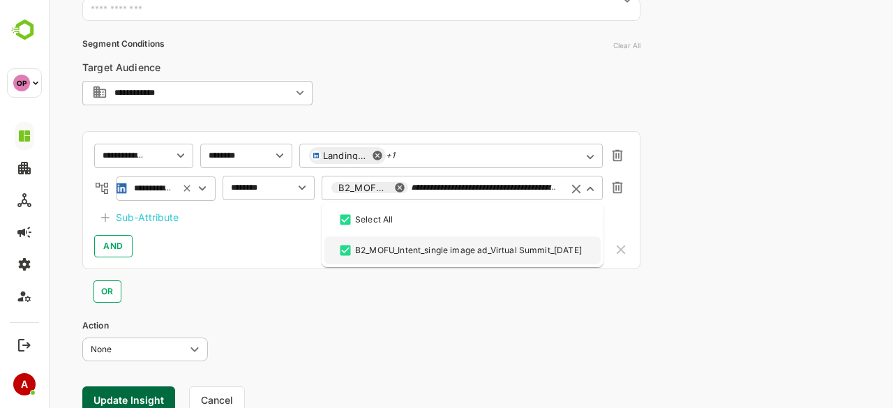
type input "**********"
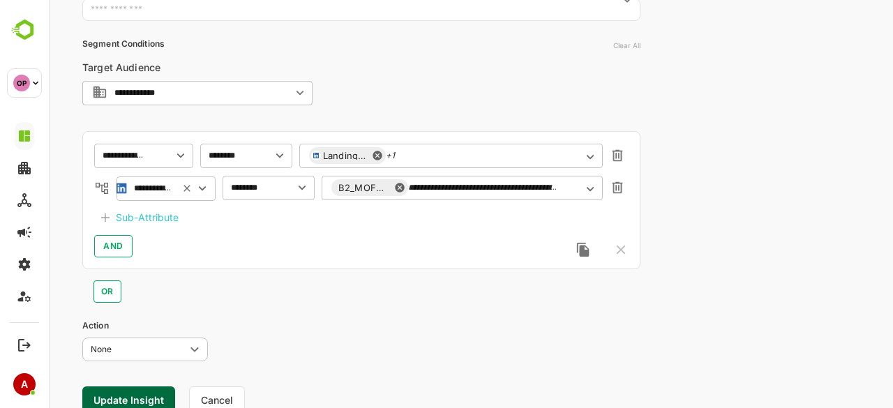
click at [279, 236] on div "AND" at bounding box center [361, 246] width 534 height 22
click at [135, 391] on button "Update Insight" at bounding box center [128, 399] width 93 height 27
click at [251, 358] on link "View" at bounding box center [253, 364] width 31 height 17
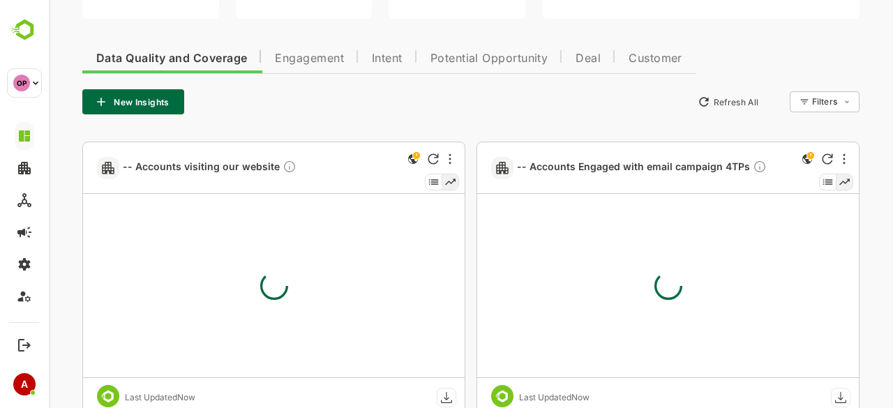
type input "**********"
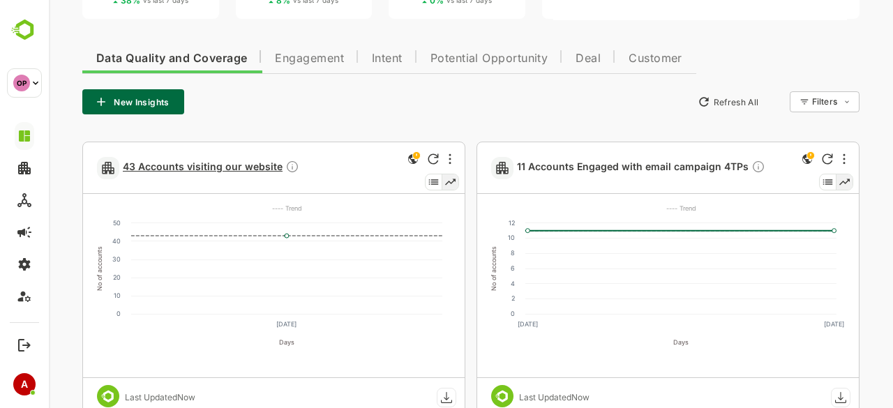
click at [198, 171] on span "43 Accounts visiting our website" at bounding box center [211, 168] width 176 height 16
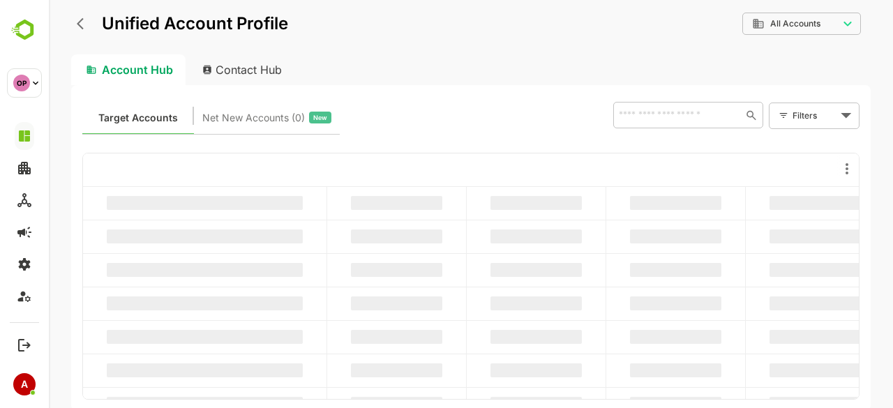
scroll to position [0, 0]
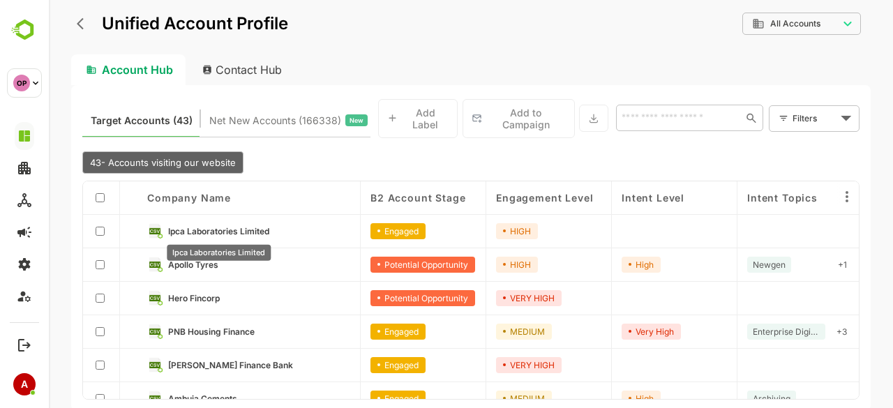
click at [229, 231] on span "Ipca Laboratories Limited" at bounding box center [218, 231] width 101 height 10
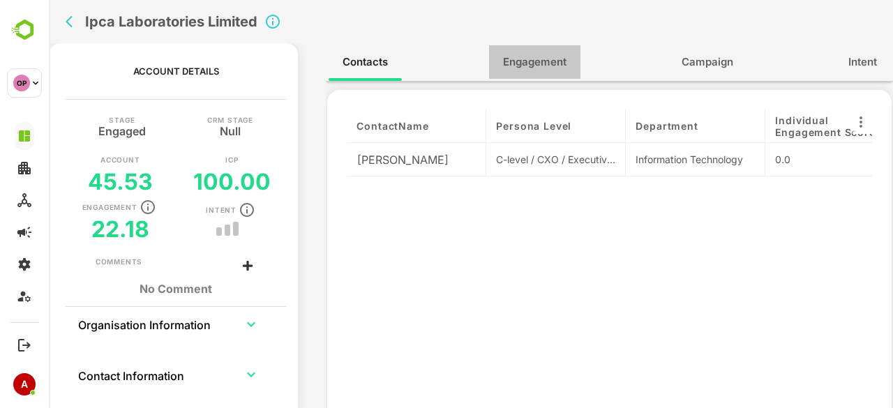
click at [510, 63] on span "Engagement" at bounding box center [534, 62] width 63 height 18
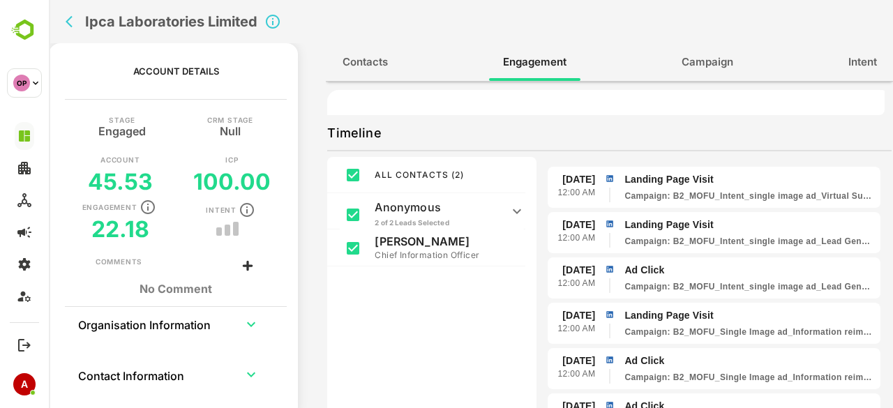
scroll to position [25, 0]
